Goal: Find specific page/section: Find specific page/section

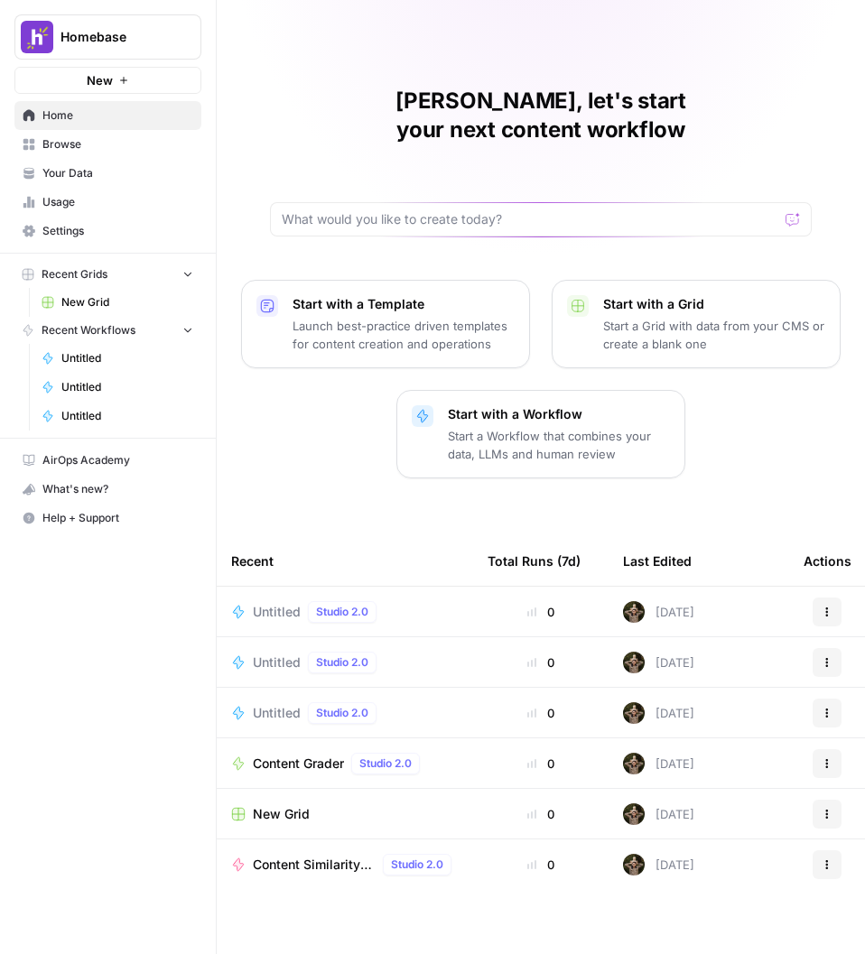
click at [93, 135] on link "Browse" at bounding box center [107, 144] width 187 height 29
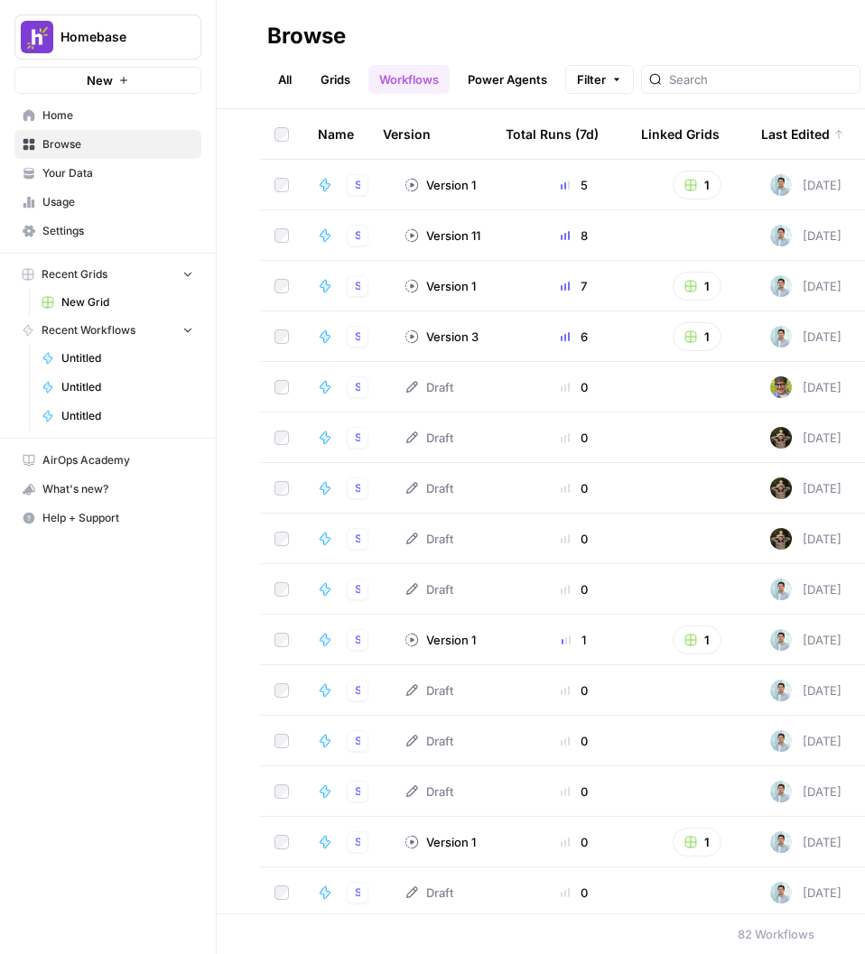
click at [453, 236] on div "Version 11" at bounding box center [443, 236] width 76 height 18
click at [454, 237] on div "Version 11" at bounding box center [443, 236] width 76 height 18
click at [304, 241] on td "PSEO Content Brief Flow Studio 2.0" at bounding box center [346, 235] width 87 height 50
click at [502, 240] on td "Version 11" at bounding box center [449, 235] width 118 height 50
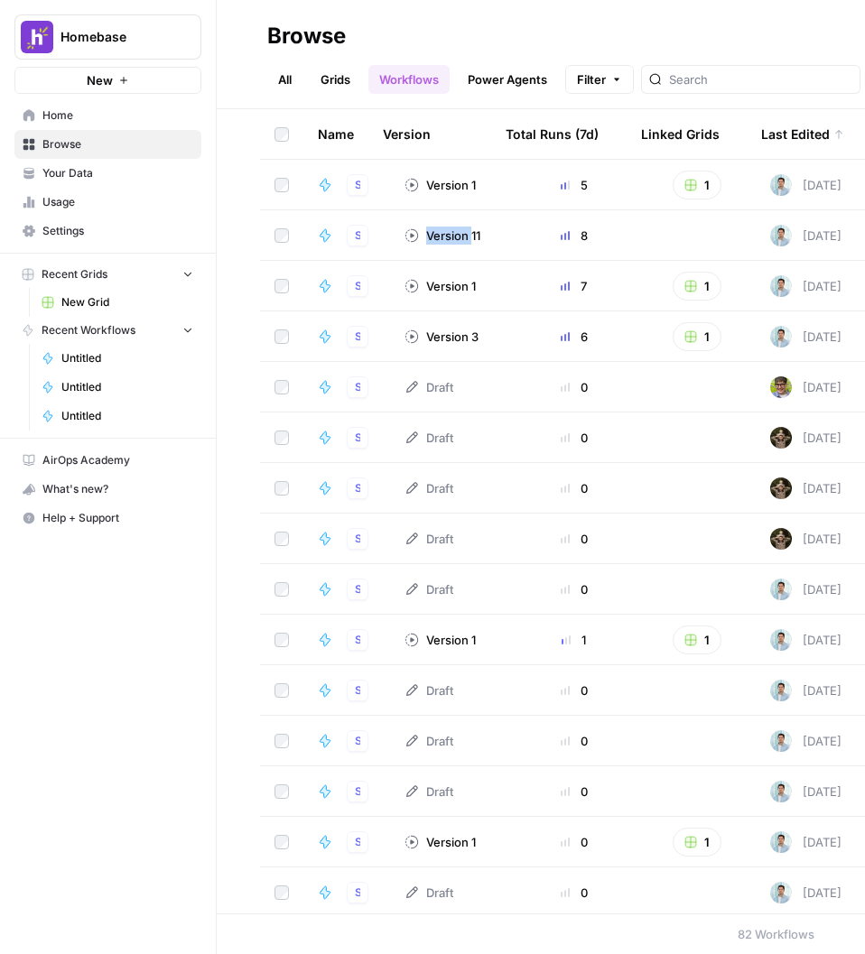
click at [502, 240] on td "Version 11" at bounding box center [449, 235] width 118 height 50
click at [465, 237] on div "Version 11" at bounding box center [443, 236] width 76 height 18
